Goal: Register for event/course

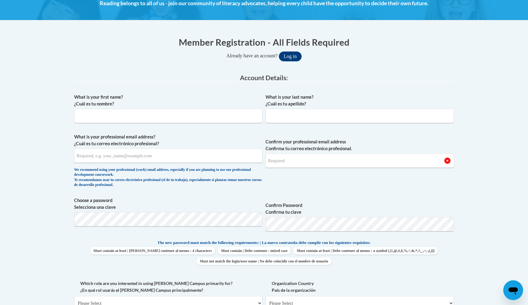
scroll to position [97, 0]
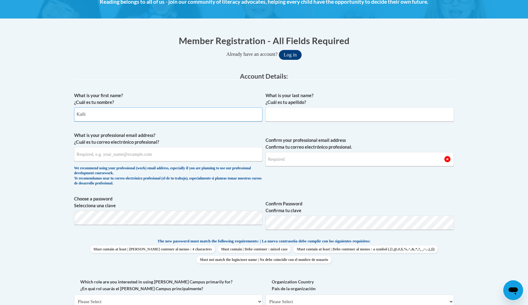
type input "Kalli"
type input "Brackett"
type input "kallinb2013@gmail.com"
click at [292, 54] on button "Log in" at bounding box center [290, 55] width 23 height 10
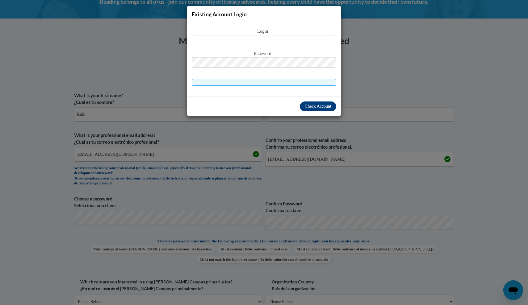
click at [362, 93] on div "Existing Account Login Login Password" at bounding box center [264, 152] width 528 height 305
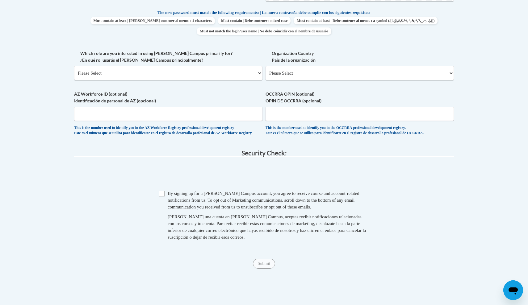
scroll to position [329, 0]
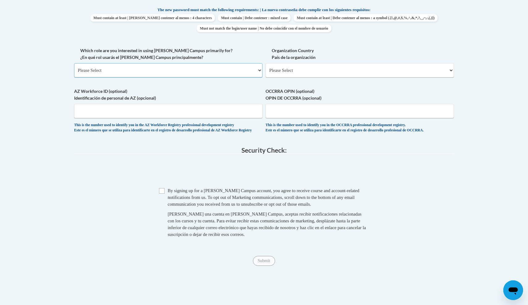
select select "5a18ea06-2b54-4451-96f2-d152daf9eac5"
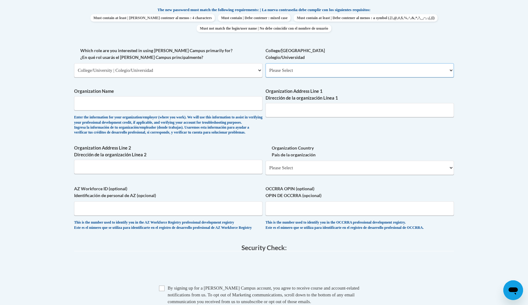
select select "99b32b07-cffc-426c-8bf6-0cd77760d84b"
type input "Ivy tech Community College"
paste input "50 Walnut St, Lawrenceburg, IN 47025"
drag, startPoint x: 354, startPoint y: 103, endPoint x: 294, endPoint y: 107, distance: 59.7
click at [294, 107] on input "50 Walnut St, Lawrenceburg, IN 47025" at bounding box center [360, 110] width 188 height 14
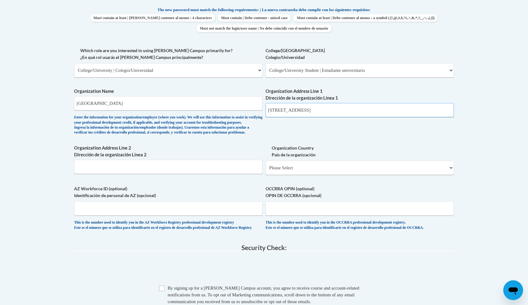
type input "50 Walnut St"
select select "ad49bcad-a171-4b2e-b99c-48b446064914"
select select
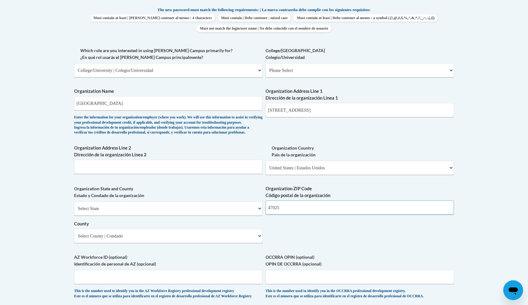
type input "47025"
select select "Indiana"
click at [150, 232] on select "County" at bounding box center [168, 236] width 188 height 14
click at [158, 232] on select "County" at bounding box center [168, 236] width 188 height 14
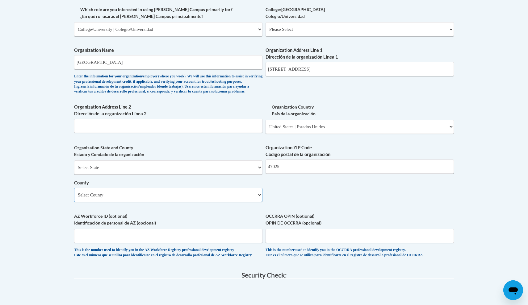
scroll to position [376, 0]
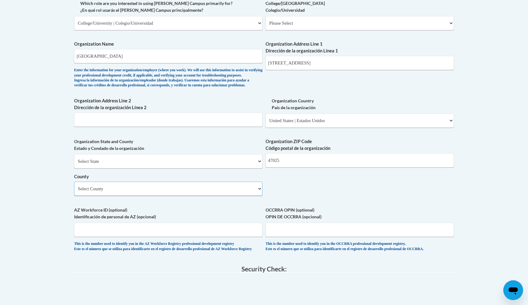
select select "Dearborn"
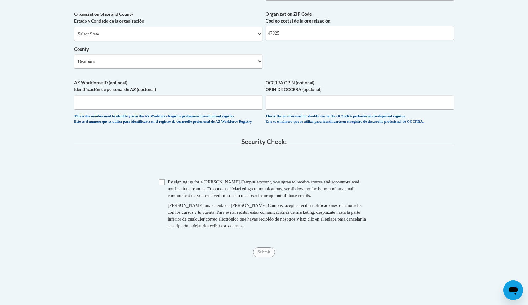
scroll to position [505, 0]
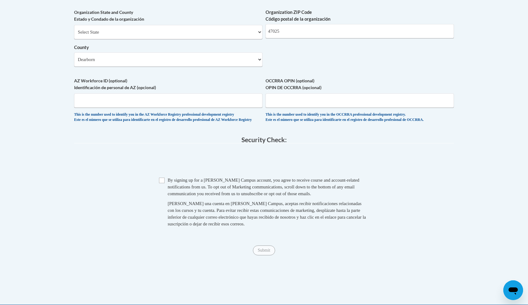
click at [232, 183] on span "By signing up for a Cox Campus account, you agree to receive course and account…" at bounding box center [264, 187] width 192 height 19
click at [161, 182] on input "Checkbox" at bounding box center [162, 181] width 6 height 6
checkbox input "true"
click at [262, 253] on input "Submit" at bounding box center [264, 251] width 22 height 10
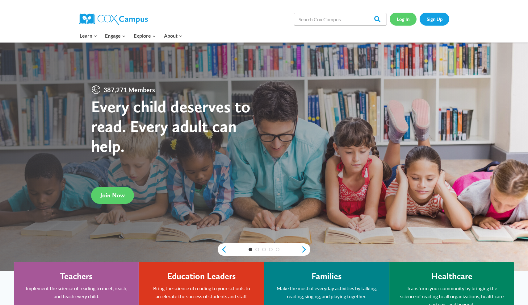
click at [403, 17] on link "Log In" at bounding box center [403, 19] width 27 height 13
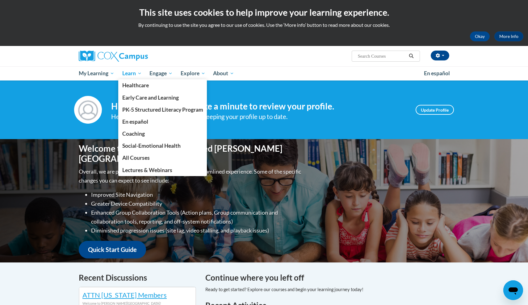
click at [134, 72] on span "Learn" at bounding box center [131, 73] width 19 height 7
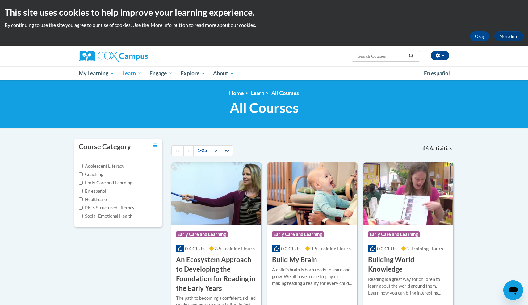
click at [105, 182] on label "Early Care and Learning" at bounding box center [105, 183] width 53 height 7
click at [83, 182] on input "Early Care and Learning" at bounding box center [81, 183] width 4 height 4
checkbox input "true"
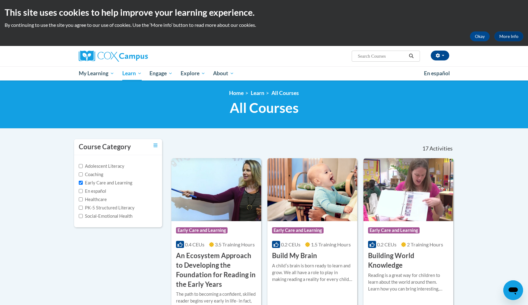
click at [103, 208] on label "PK-5 Structured Literacy" at bounding box center [107, 208] width 56 height 7
click at [83, 208] on input "PK-5 Structured Literacy" at bounding box center [81, 208] width 4 height 4
checkbox input "true"
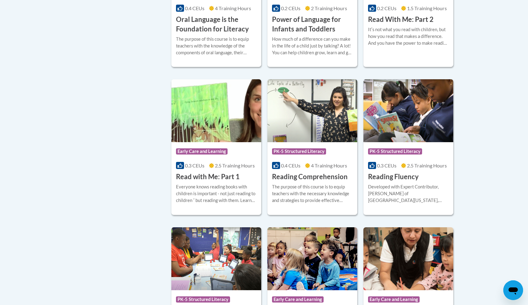
scroll to position [911, 0]
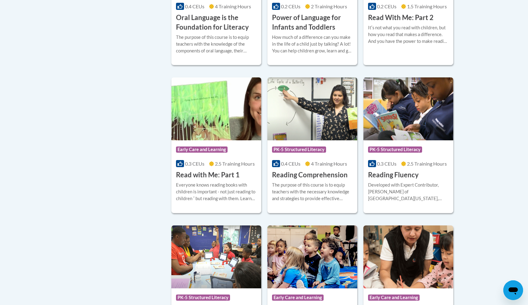
click at [387, 194] on div "Developed with Expert Contributor, [PERSON_NAME] of [GEOGRAPHIC_DATA][US_STATE]…" at bounding box center [408, 192] width 81 height 20
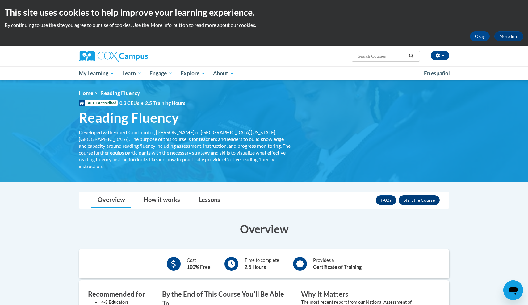
click at [413, 195] on button "Enroll" at bounding box center [419, 200] width 41 height 10
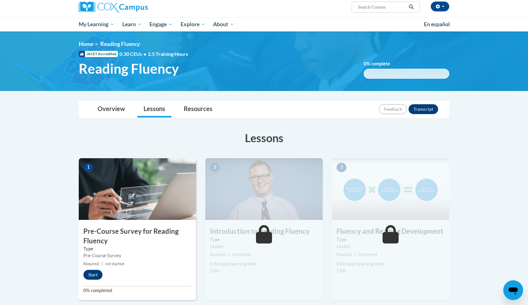
scroll to position [49, 0]
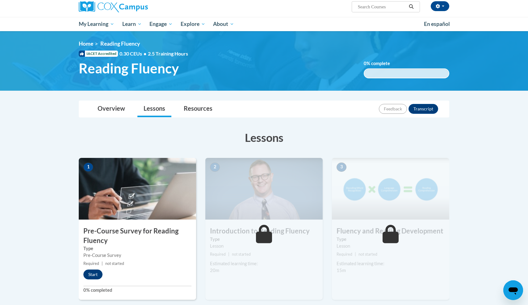
click at [95, 273] on button "Start" at bounding box center [92, 275] width 19 height 10
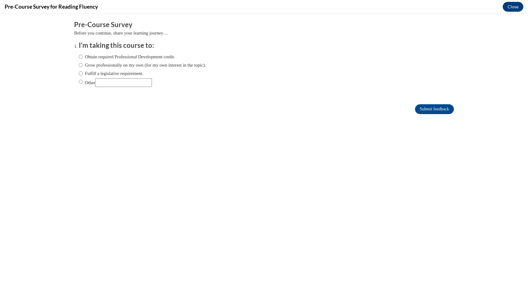
scroll to position [0, 0]
click at [166, 54] on label "Obtain required Professional Development credit." at bounding box center [127, 56] width 96 height 7
click at [83, 54] on input "Obtain required Professional Development credit." at bounding box center [81, 56] width 4 height 7
radio input "true"
click at [427, 111] on input "Submit feedback" at bounding box center [434, 109] width 39 height 10
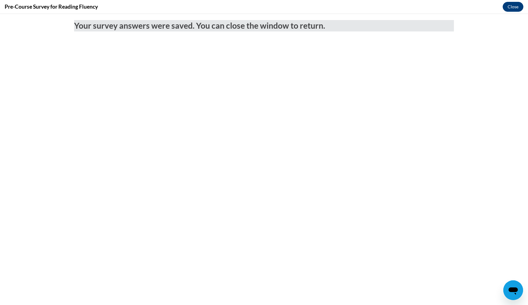
click at [510, 8] on button "Close" at bounding box center [513, 7] width 21 height 10
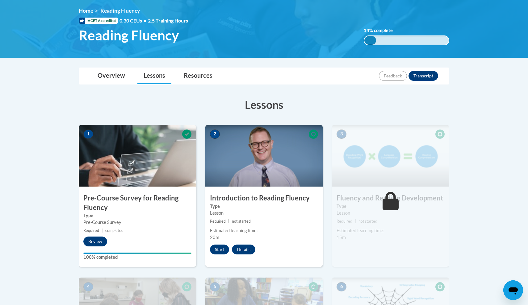
scroll to position [89, 0]
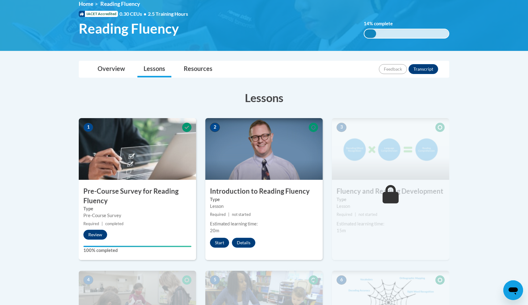
click at [220, 243] on button "Start" at bounding box center [219, 243] width 19 height 10
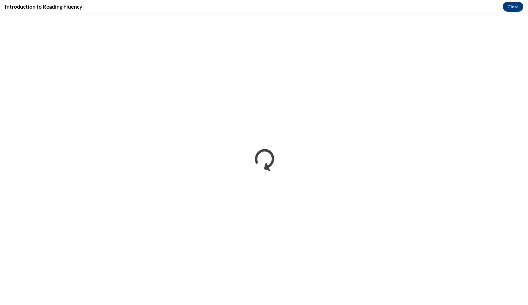
scroll to position [0, 0]
